Goal: Navigation & Orientation: Find specific page/section

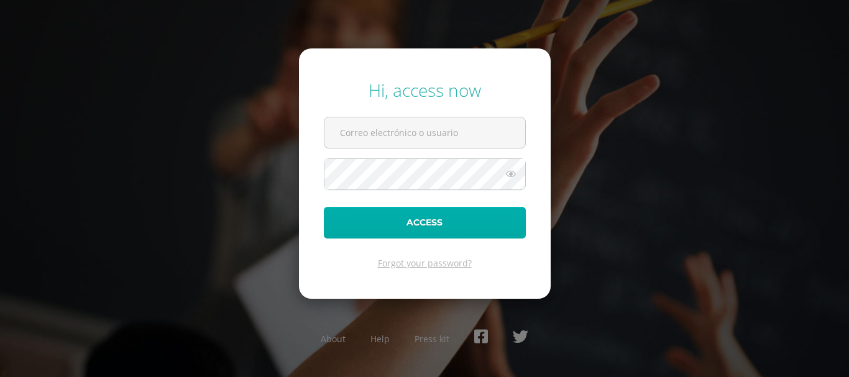
type input "[EMAIL_ADDRESS][DOMAIN_NAME]"
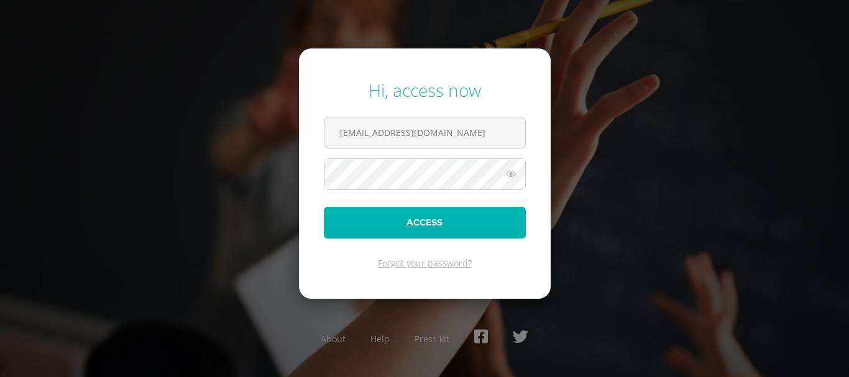
click at [464, 232] on button "Access" at bounding box center [425, 223] width 202 height 32
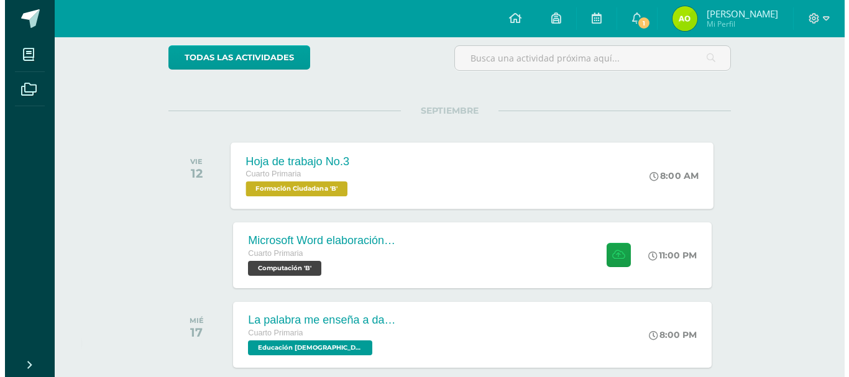
scroll to position [124, 0]
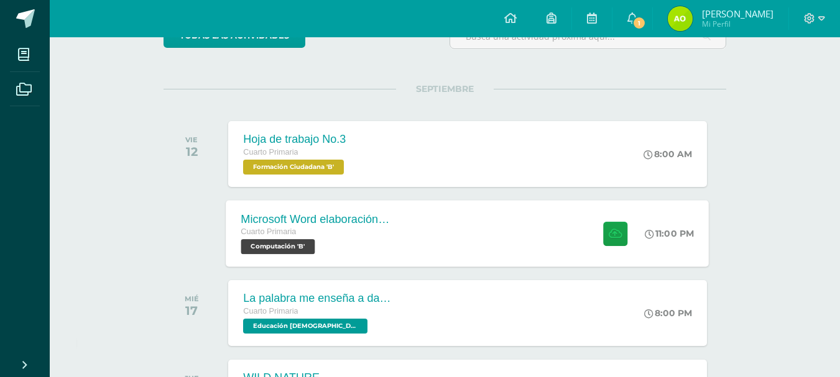
click at [313, 239] on span "Computación 'B'" at bounding box center [278, 246] width 74 height 15
